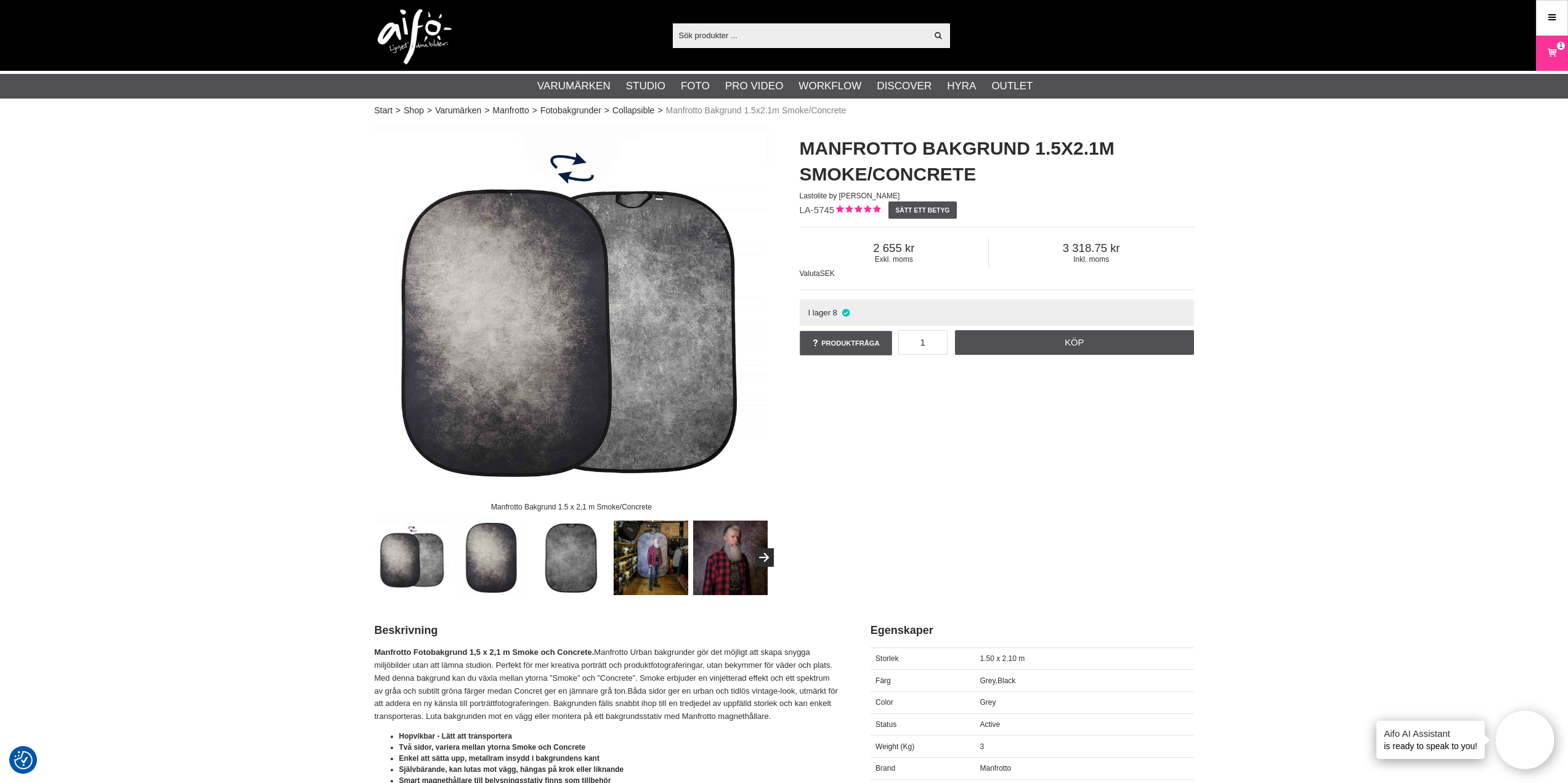
click at [406, 23] on img at bounding box center [415, 36] width 74 height 55
click at [1060, 341] on link "Köp" at bounding box center [1074, 342] width 239 height 24
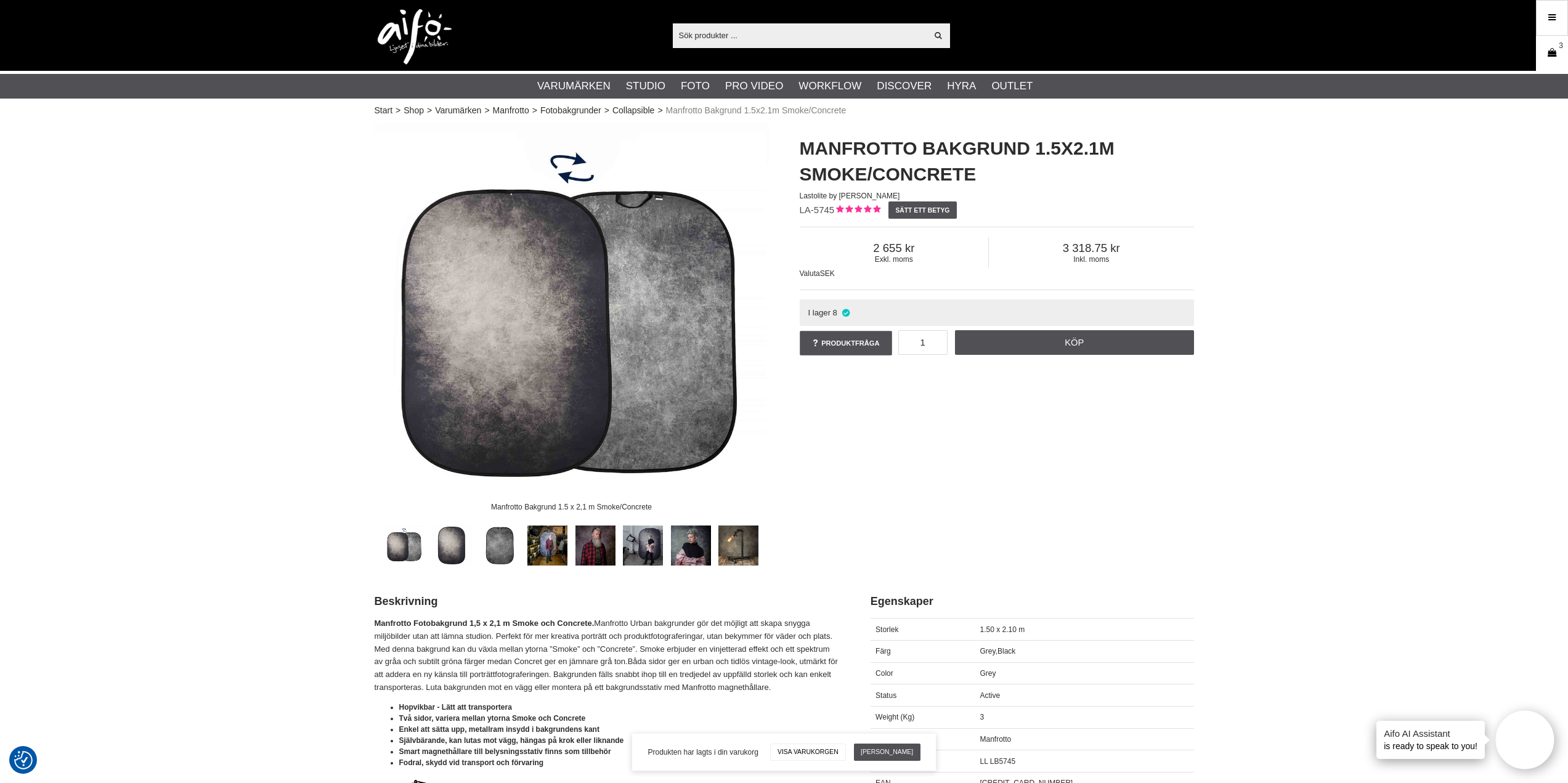
click at [1553, 50] on icon at bounding box center [1552, 52] width 13 height 13
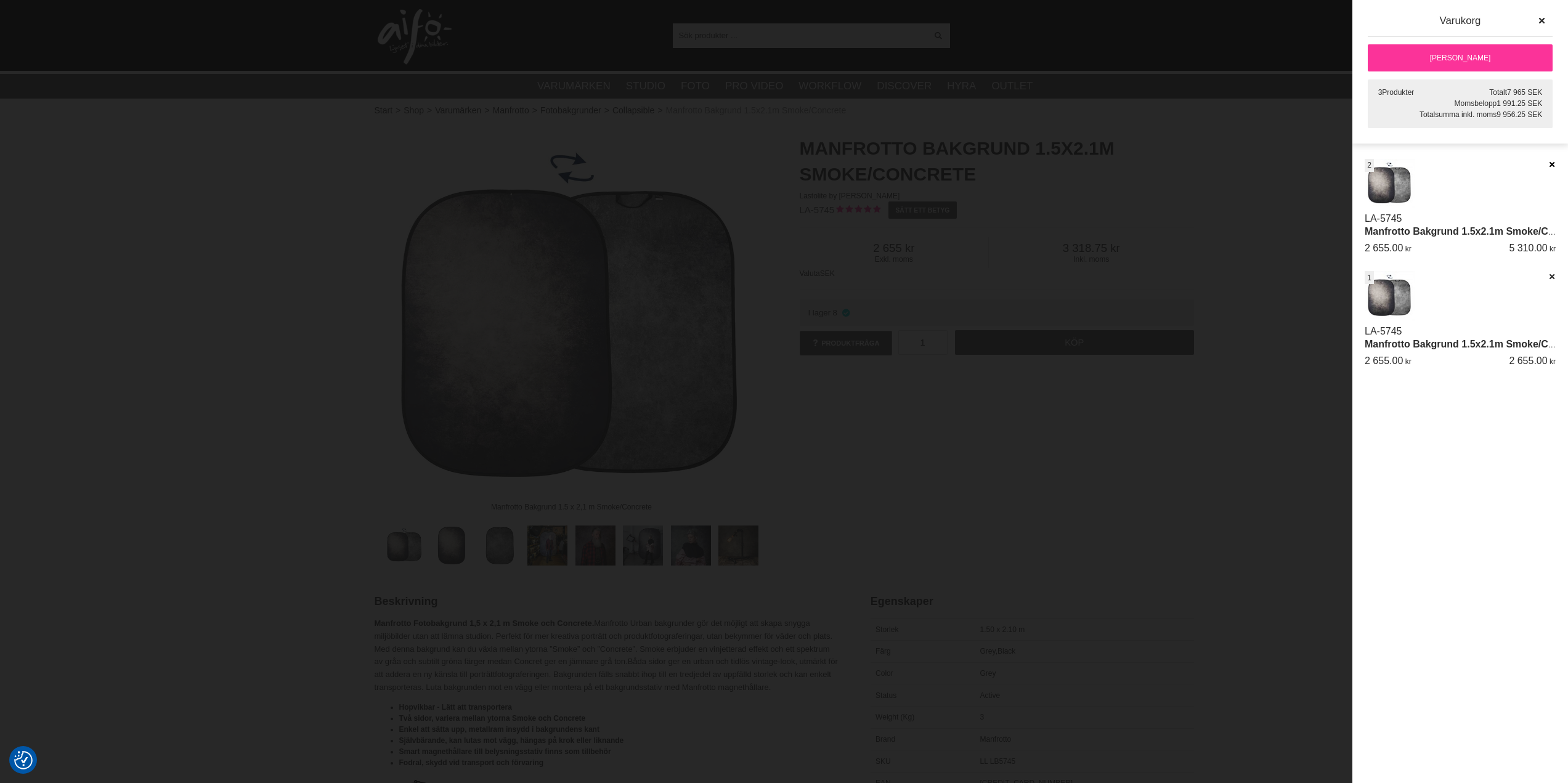
click at [1551, 163] on icon at bounding box center [1551, 164] width 8 height 8
click at [1460, 59] on link "[PERSON_NAME]" at bounding box center [1460, 58] width 185 height 27
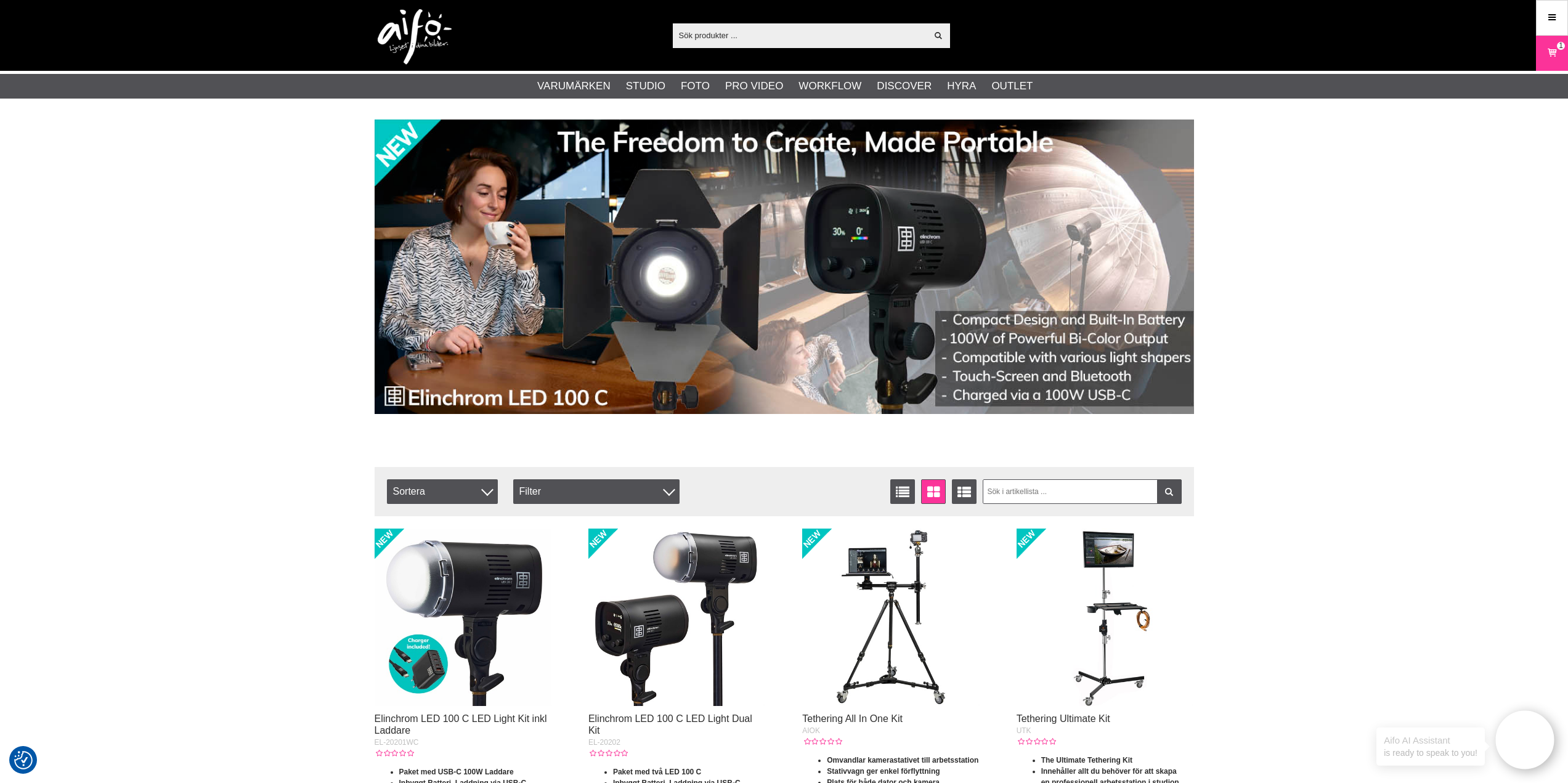
click at [721, 30] on input "text" at bounding box center [800, 35] width 254 height 18
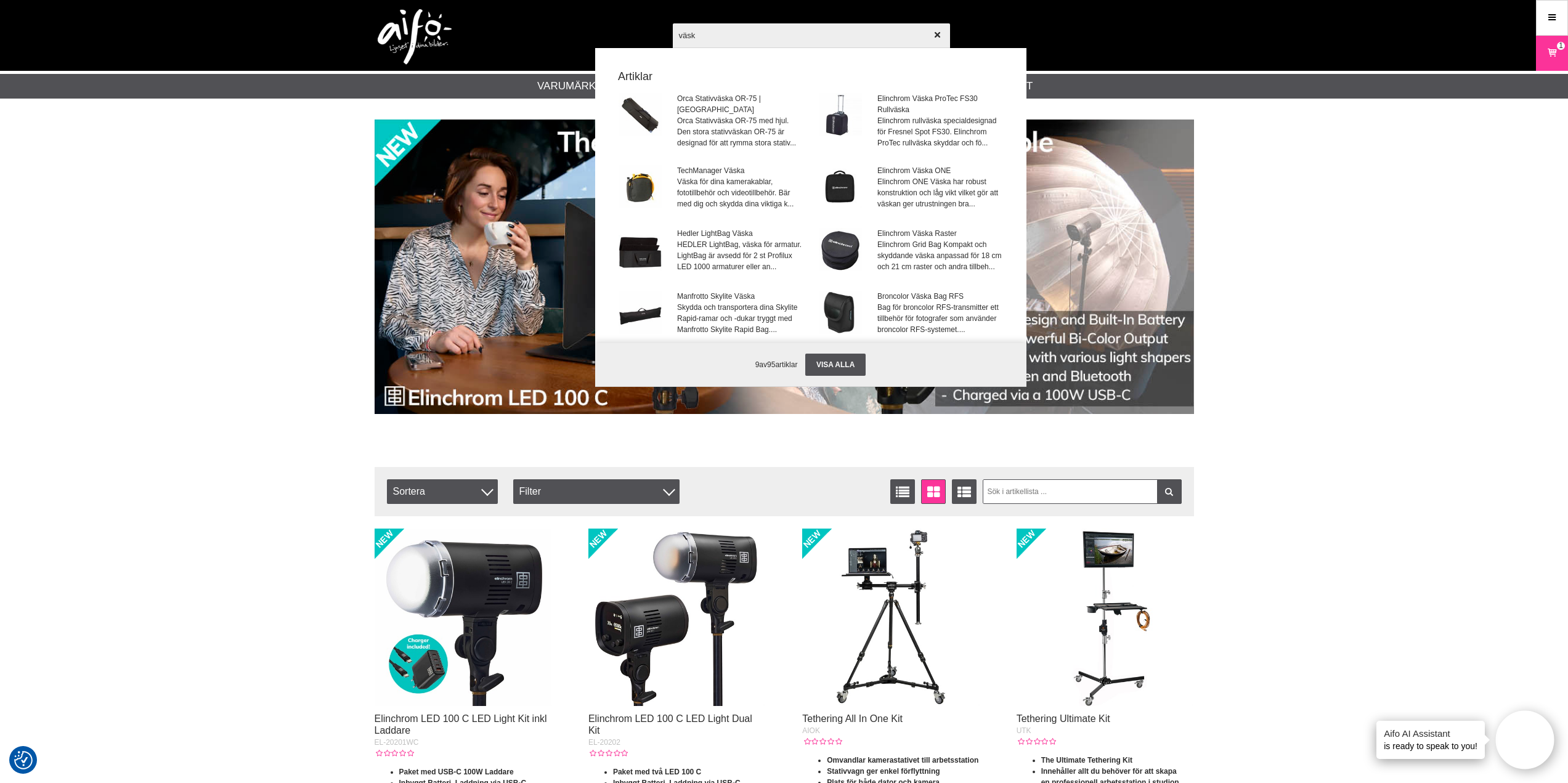
type input "väska"
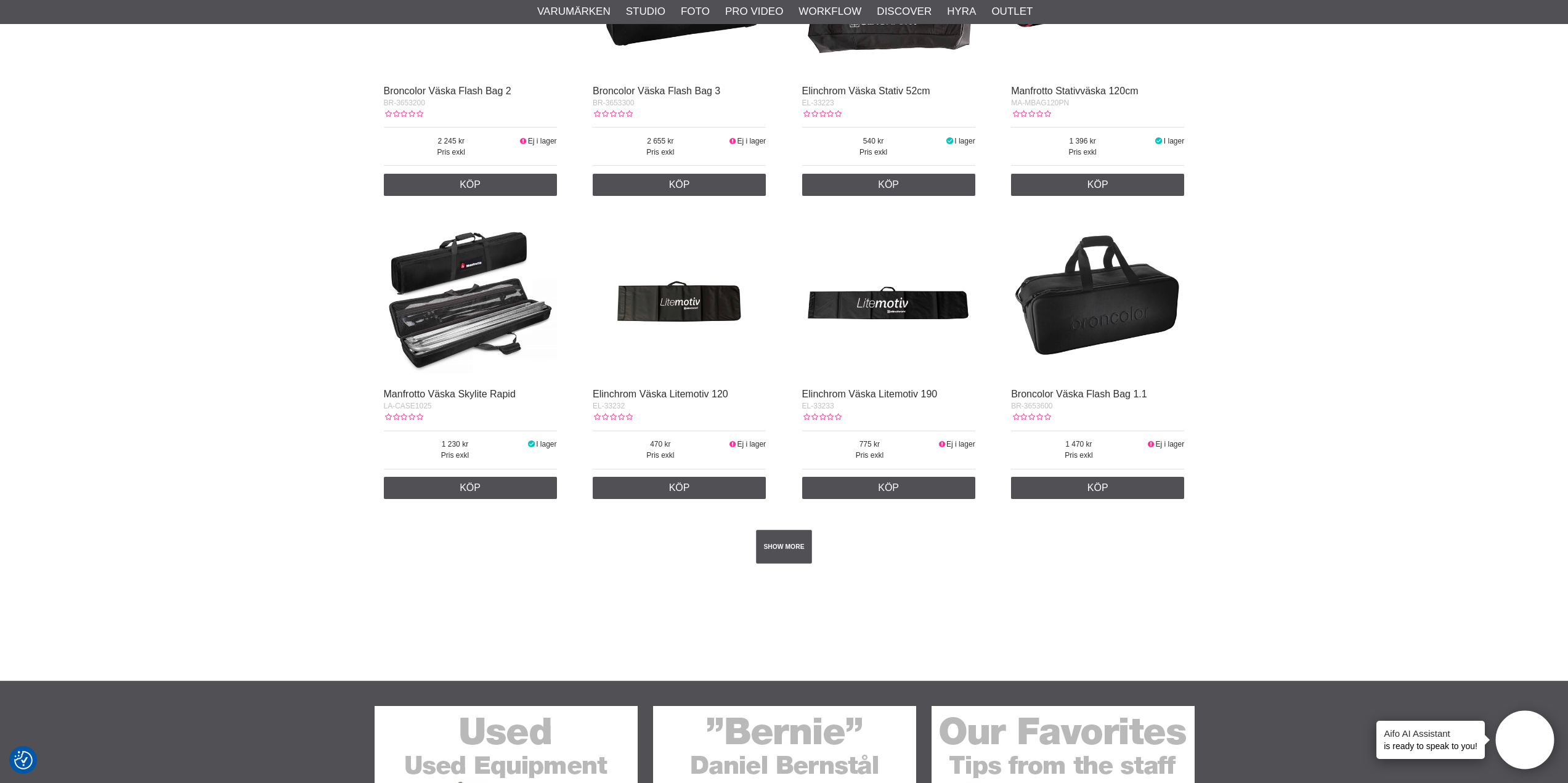
scroll to position [1910, 0]
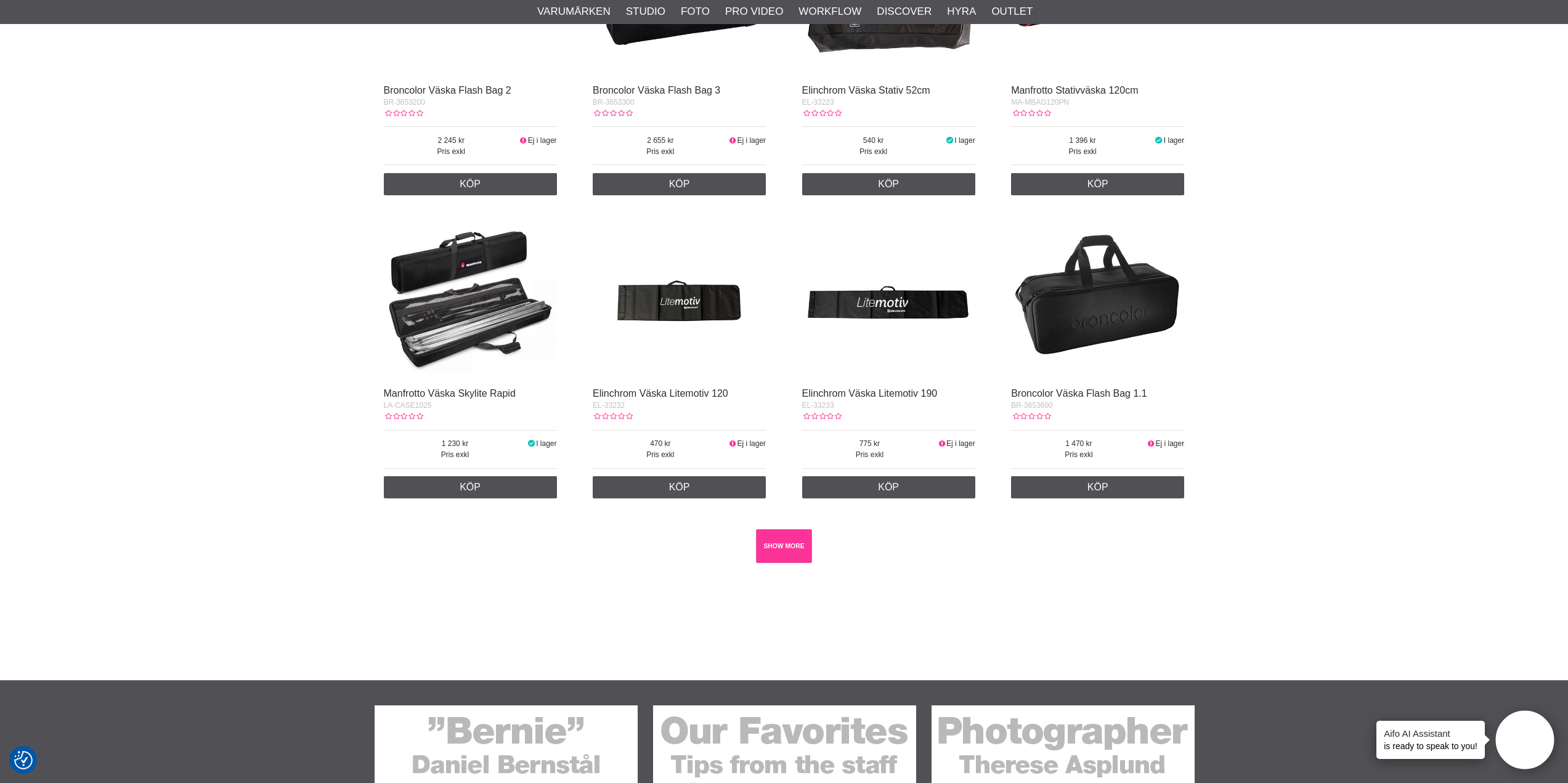
click at [784, 550] on link "SHOW MORE" at bounding box center [784, 546] width 56 height 34
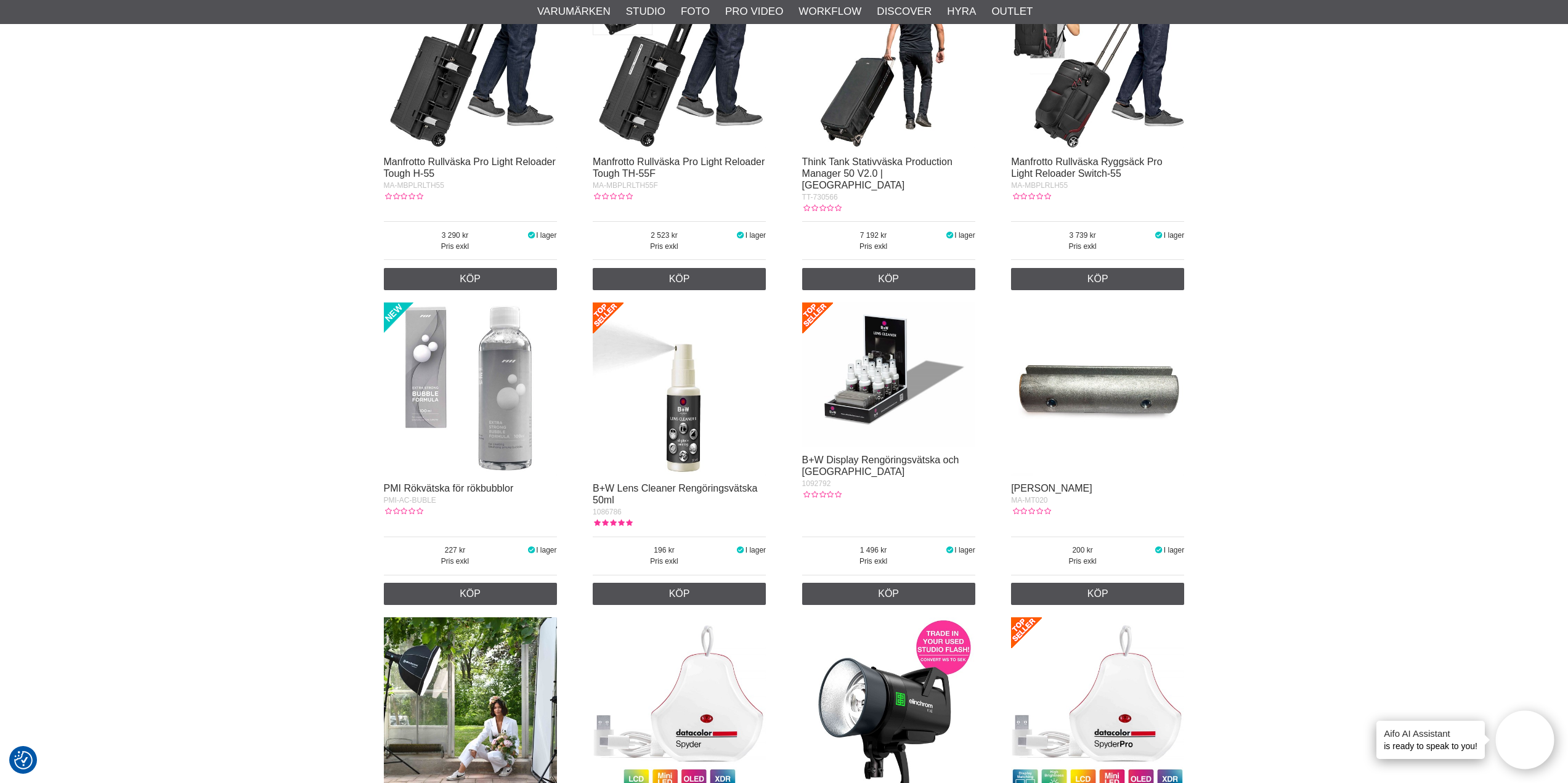
scroll to position [5052, 0]
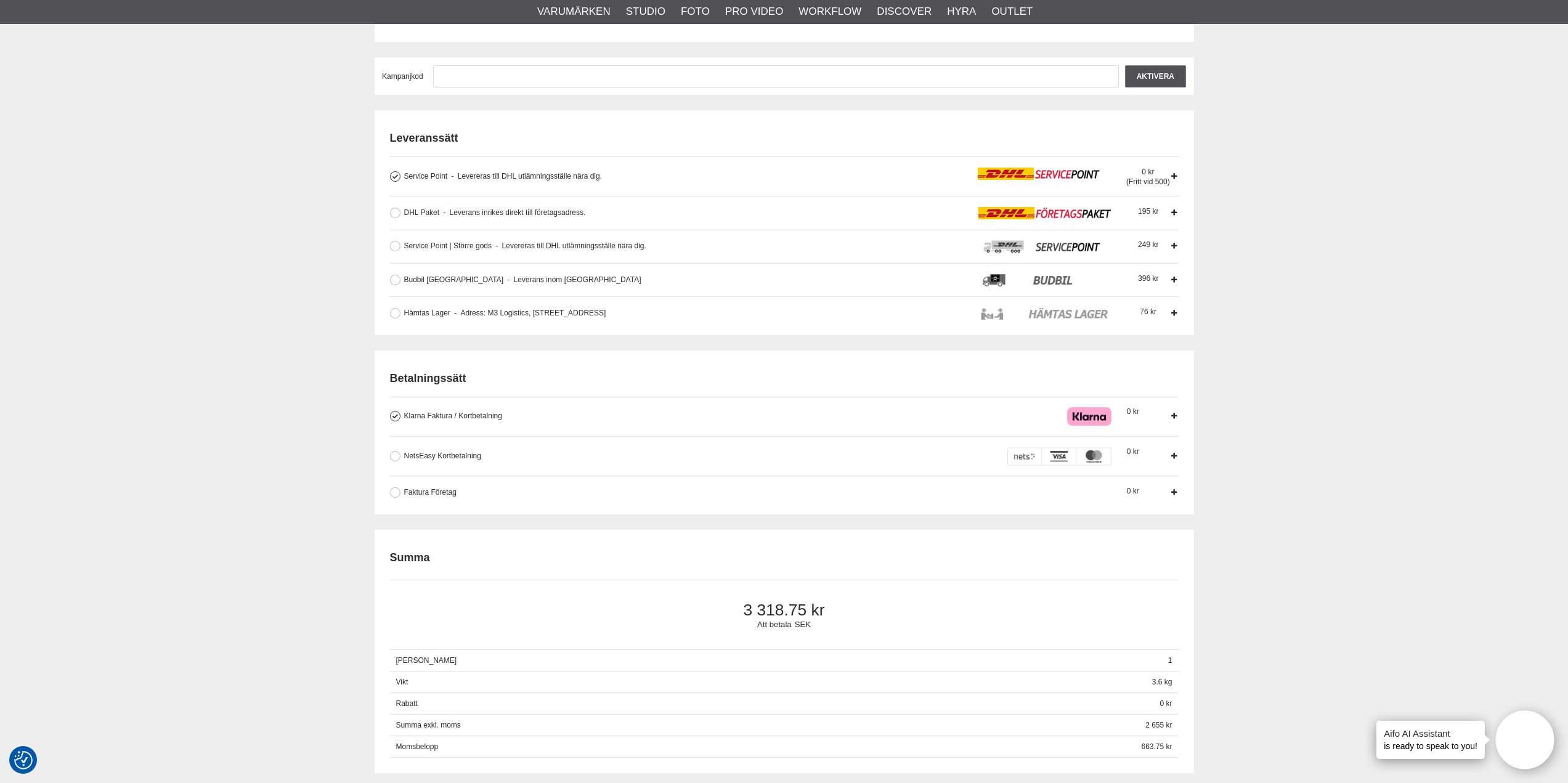
scroll to position [308, 0]
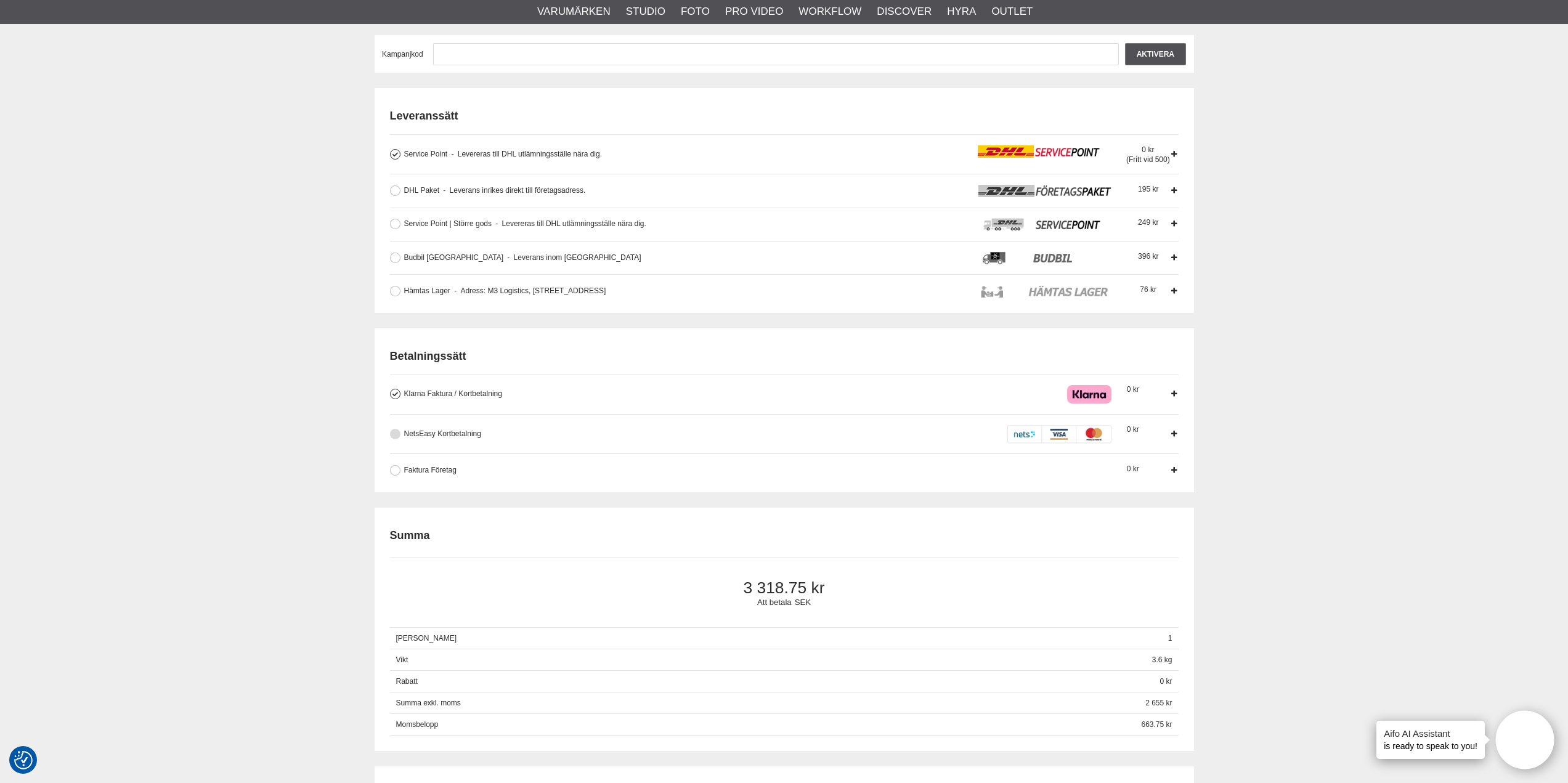
click at [425, 435] on span "NetsEasy Kortbetalning" at bounding box center [443, 434] width 77 height 8
click at [0, 0] on input "NetsEasy Kortbetalning När du betalar med kort skapas reservation motsvarande b…" at bounding box center [0, 0] width 0 height 0
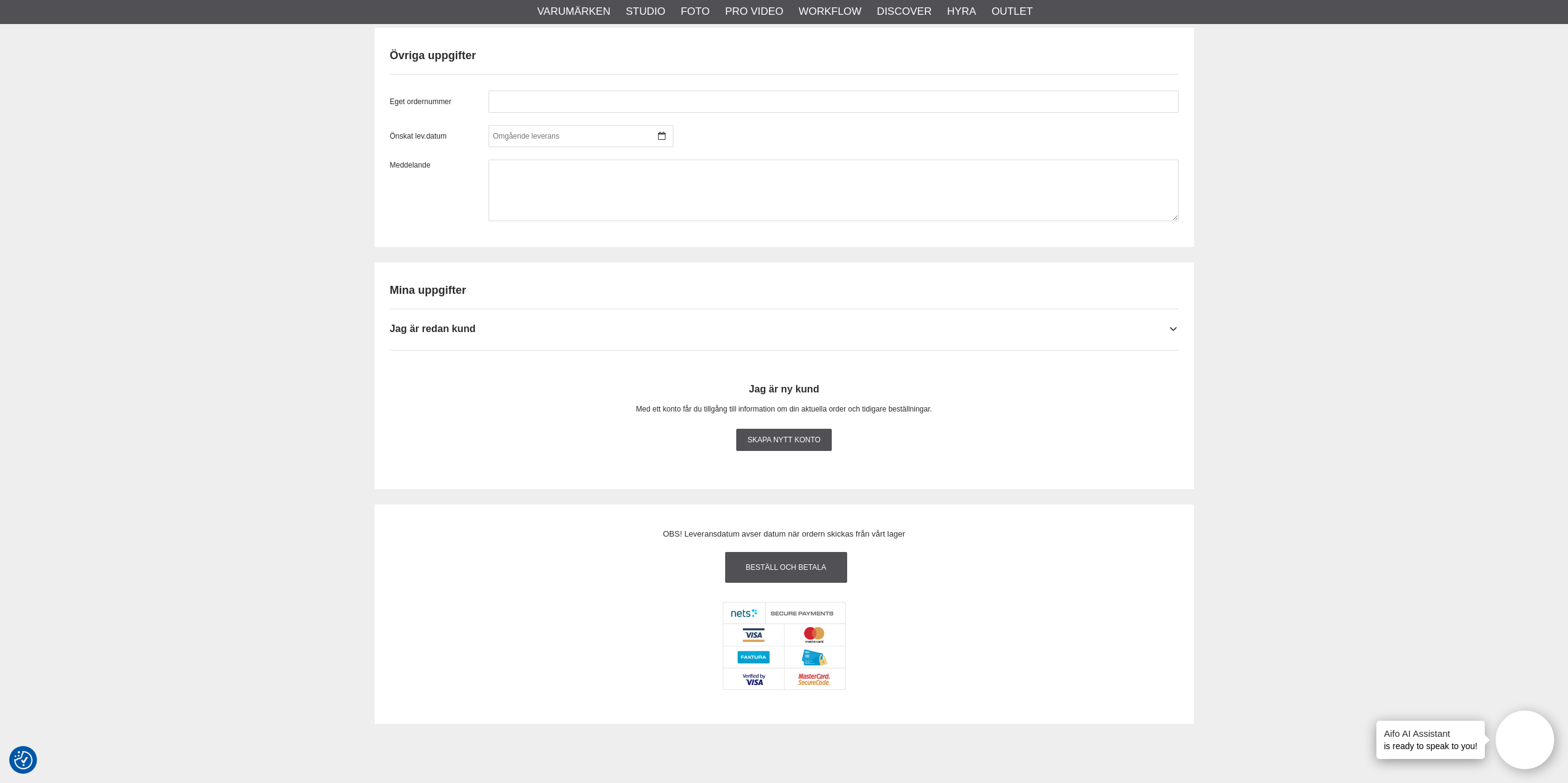
scroll to position [1047, 0]
click at [786, 565] on link "Beställ och Betala" at bounding box center [786, 566] width 122 height 31
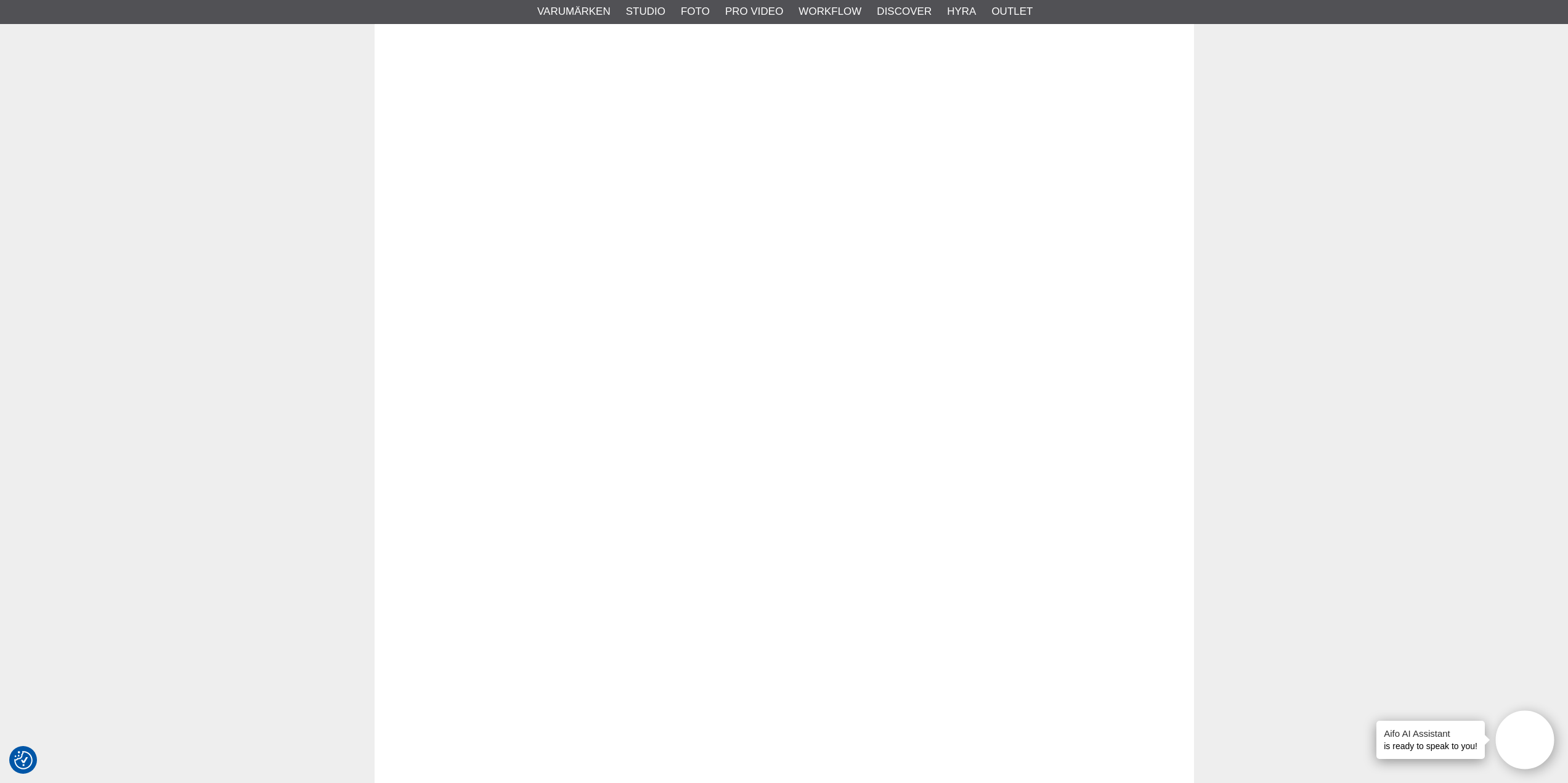
scroll to position [1602, 0]
